Goal: Find specific page/section

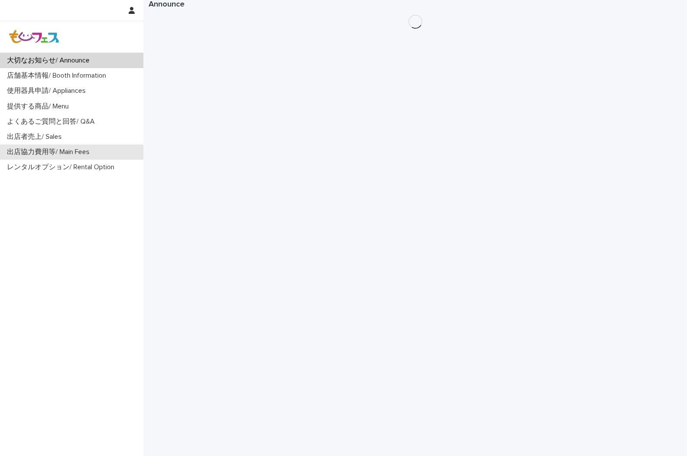
click at [53, 148] on p "出店協力費用等/ Main Fees" at bounding box center [49, 152] width 93 height 8
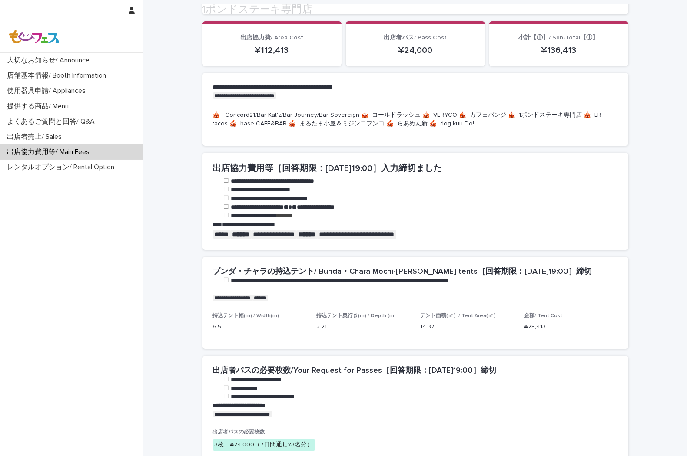
scroll to position [241, 0]
